Goal: Task Accomplishment & Management: Manage account settings

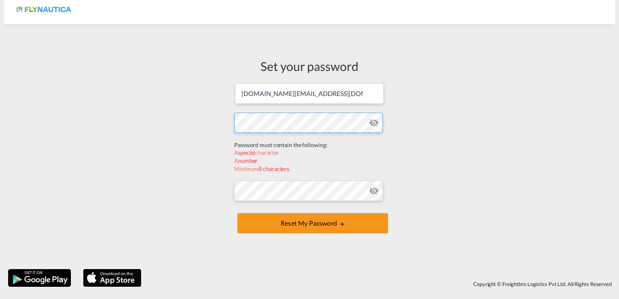
click at [271, 142] on form "[DOMAIN_NAME][EMAIL_ADDRESS][DOMAIN_NAME] Password must contain the following: …" at bounding box center [309, 159] width 151 height 153
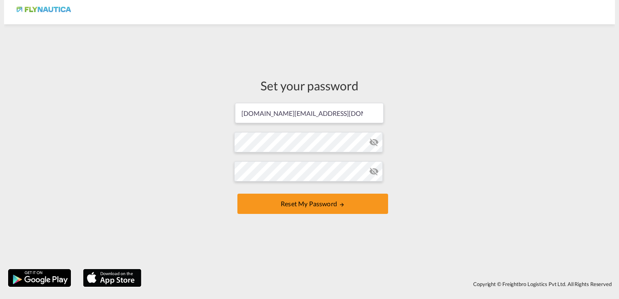
click at [374, 123] on form "[DOMAIN_NAME][EMAIL_ADDRESS][DOMAIN_NAME] Password must contain the following: …" at bounding box center [309, 159] width 151 height 114
drag, startPoint x: 374, startPoint y: 123, endPoint x: 373, endPoint y: 141, distance: 18.3
click at [373, 141] on form "[DOMAIN_NAME][EMAIL_ADDRESS][DOMAIN_NAME] Password must contain the following: …" at bounding box center [309, 159] width 151 height 114
click at [373, 141] on md-icon "icon-eye-off" at bounding box center [374, 142] width 10 height 10
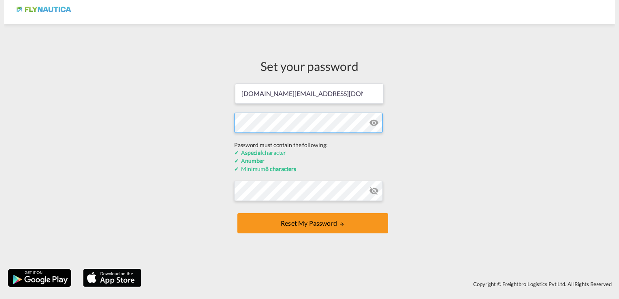
click at [225, 139] on div "Set your password [DOMAIN_NAME][EMAIL_ADDRESS][DOMAIN_NAME] Password must conta…" at bounding box center [309, 146] width 611 height 237
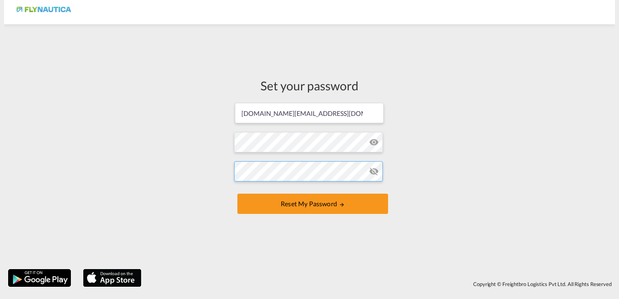
click at [261, 198] on form "[DOMAIN_NAME][EMAIL_ADDRESS][DOMAIN_NAME] Password must contain the following: …" at bounding box center [309, 159] width 151 height 114
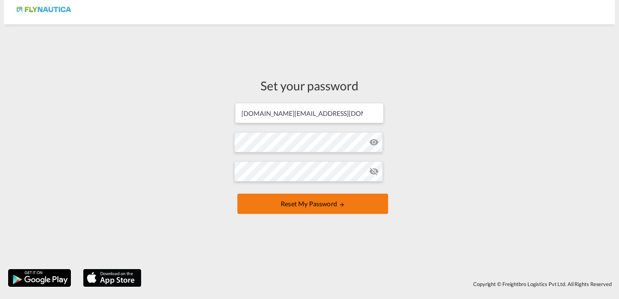
click at [311, 208] on button "Reset my password" at bounding box center [313, 204] width 151 height 20
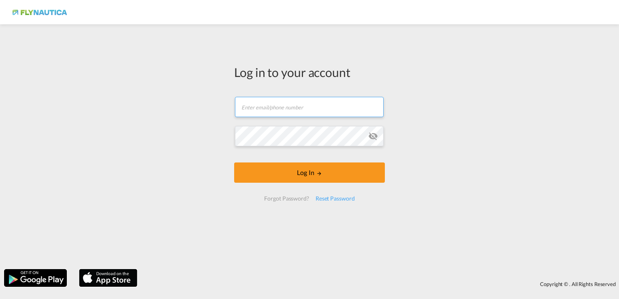
type input "[DOMAIN_NAME][EMAIL_ADDRESS][DOMAIN_NAME]"
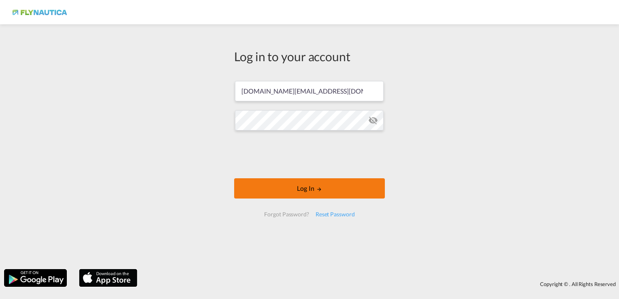
click at [309, 174] on form "[DOMAIN_NAME][EMAIL_ADDRESS][DOMAIN_NAME] Log In Forgot Password? Reset Password" at bounding box center [309, 149] width 151 height 152
click at [297, 189] on button "Log In" at bounding box center [309, 188] width 151 height 20
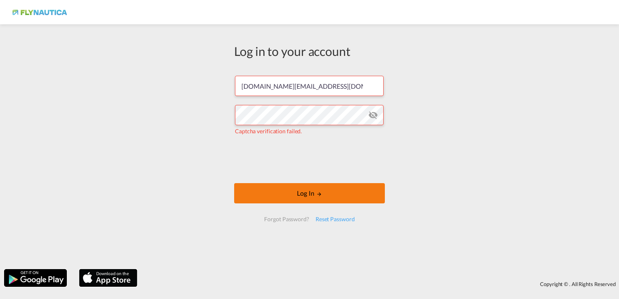
click at [290, 200] on button "Log In" at bounding box center [309, 193] width 151 height 20
